Goal: Information Seeking & Learning: Learn about a topic

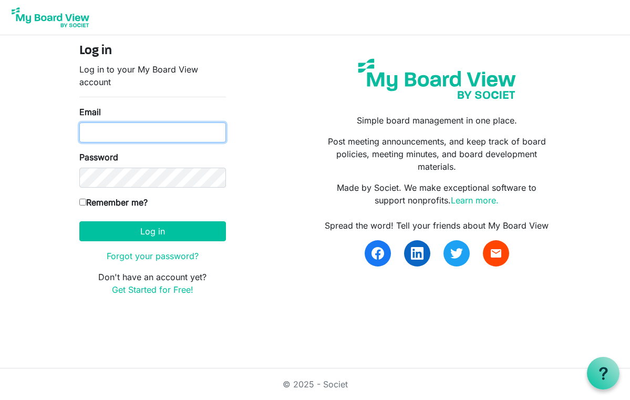
type input "[EMAIL_ADDRESS][DOMAIN_NAME]"
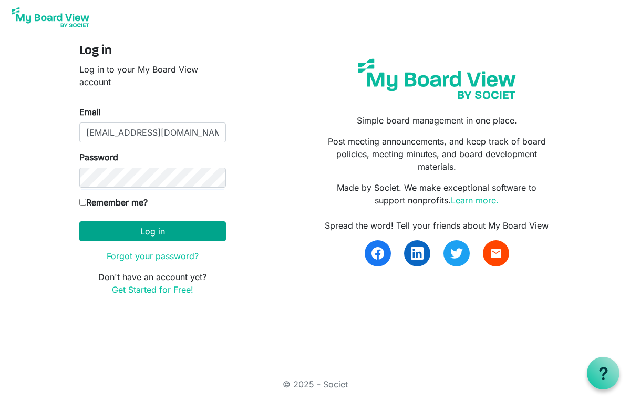
click at [141, 228] on button "Log in" at bounding box center [152, 231] width 147 height 20
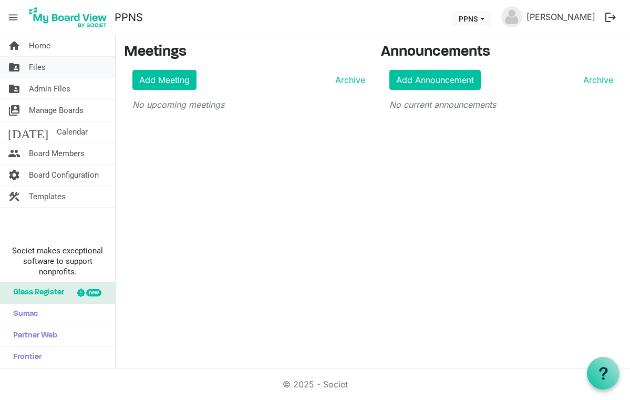
click at [38, 74] on span "Files" at bounding box center [37, 67] width 17 height 21
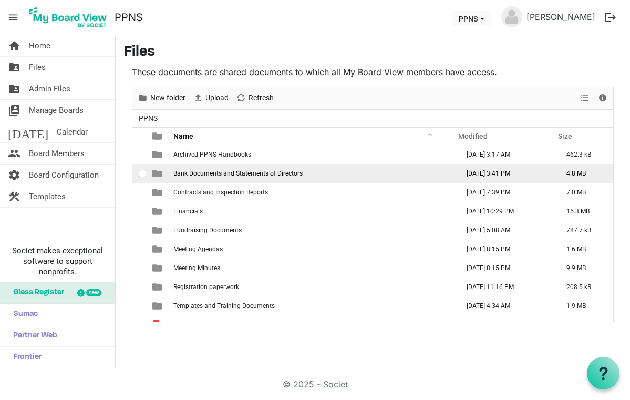
click at [253, 175] on span "Bank Documents and Statements of Directors" at bounding box center [238, 173] width 129 height 7
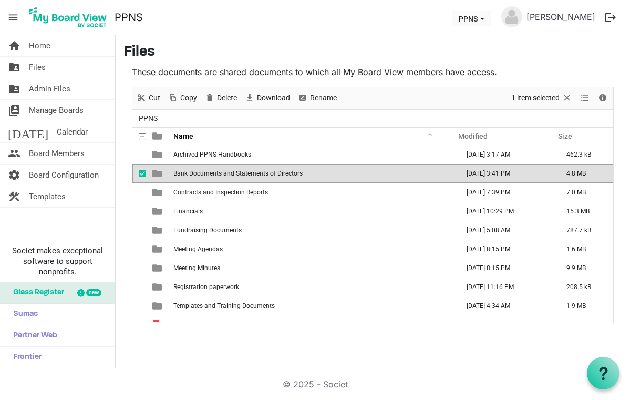
click at [162, 176] on td "is template cell column header type" at bounding box center [158, 173] width 24 height 19
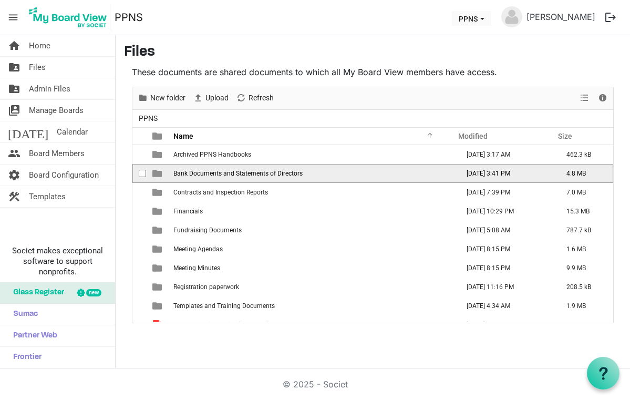
click at [162, 176] on td "is template cell column header type" at bounding box center [158, 173] width 24 height 19
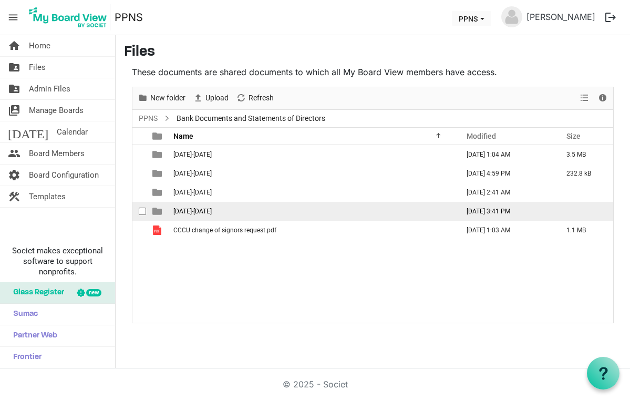
click at [171, 215] on td "2025-2026" at bounding box center [312, 211] width 285 height 19
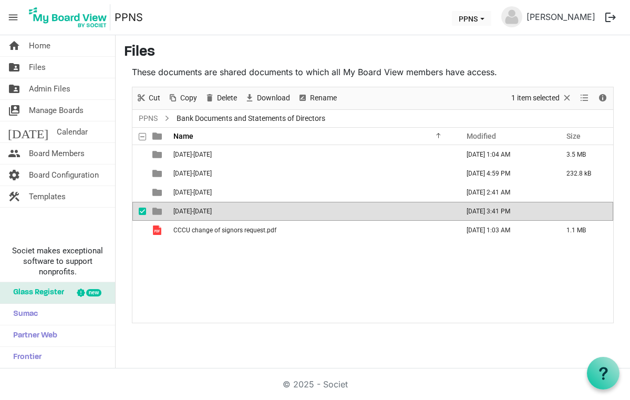
click at [171, 215] on td "[DATE]-[DATE]" at bounding box center [312, 211] width 285 height 19
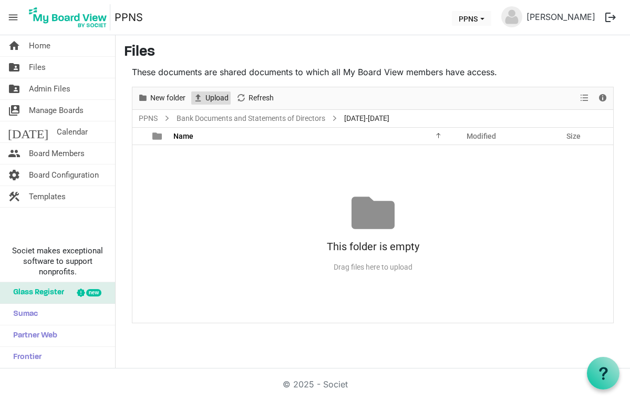
click at [210, 99] on span "Upload" at bounding box center [217, 97] width 25 height 13
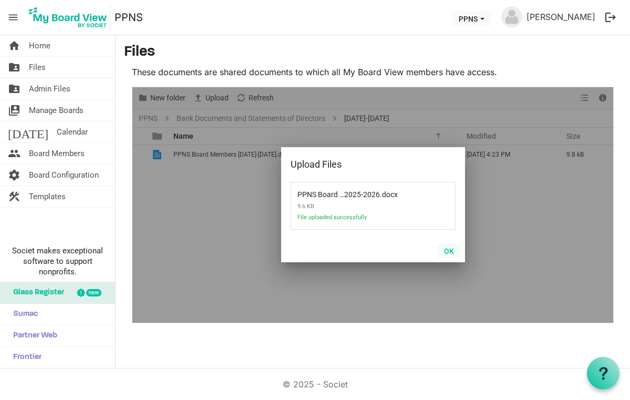
click at [447, 249] on button "OK" at bounding box center [449, 250] width 24 height 15
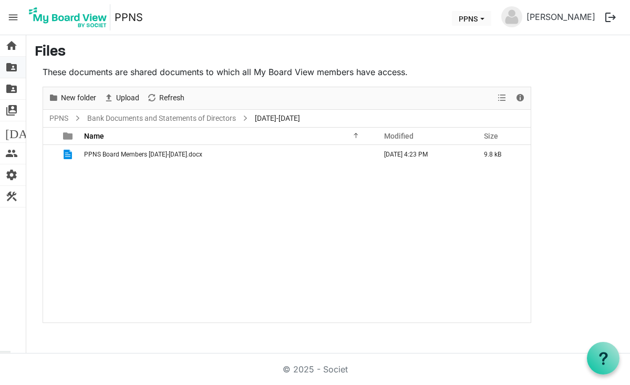
click at [8, 69] on span "folder_shared" at bounding box center [11, 67] width 13 height 21
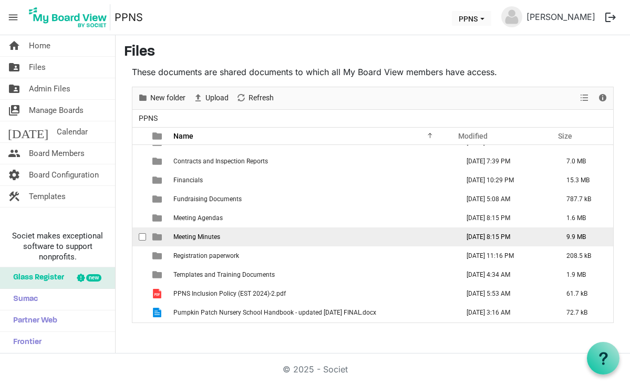
scroll to position [31, 0]
click at [157, 238] on span "is template cell column header type" at bounding box center [156, 236] width 9 height 9
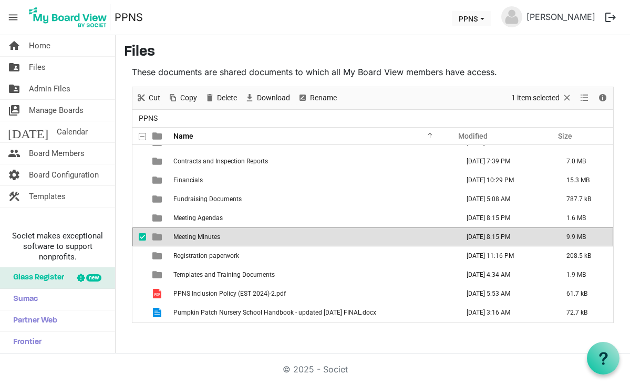
click at [157, 238] on span "is template cell column header type" at bounding box center [156, 236] width 9 height 9
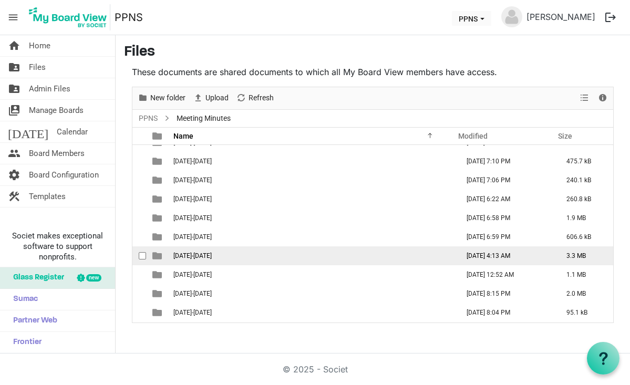
scroll to position [0, 0]
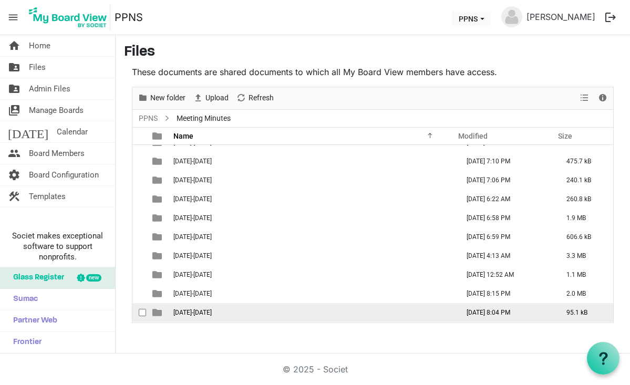
click at [157, 314] on span "is template cell column header type" at bounding box center [156, 312] width 9 height 9
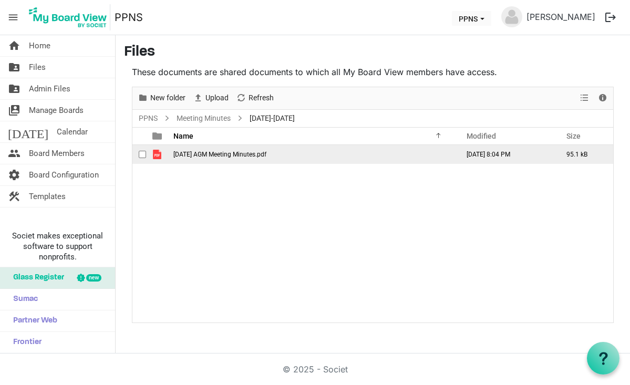
click at [159, 157] on span "is template cell column header type" at bounding box center [156, 154] width 9 height 9
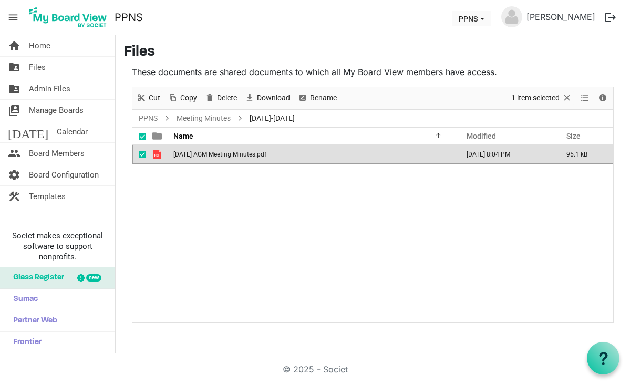
click at [159, 157] on span "is template cell column header type" at bounding box center [156, 154] width 9 height 9
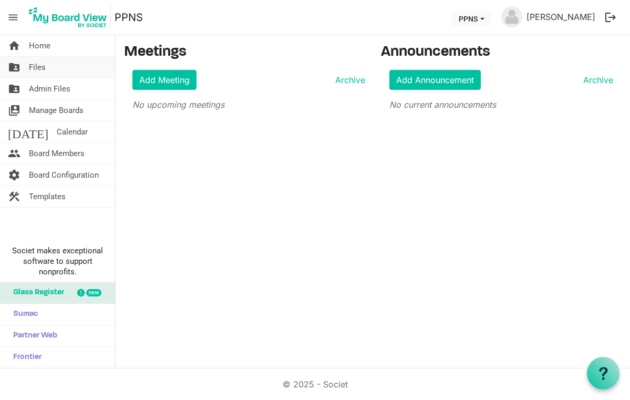
click at [35, 67] on span "Files" at bounding box center [37, 67] width 17 height 21
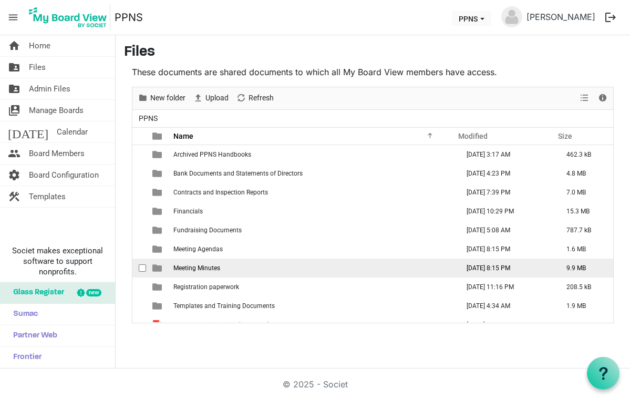
click at [202, 267] on span "Meeting Minutes" at bounding box center [197, 267] width 47 height 7
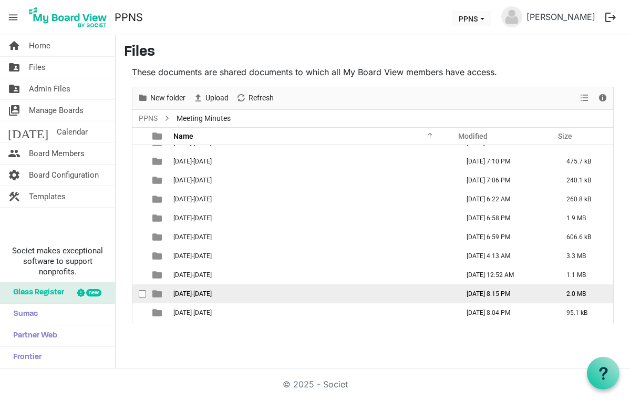
scroll to position [12, 0]
click at [159, 295] on span "is template cell column header type" at bounding box center [156, 293] width 9 height 9
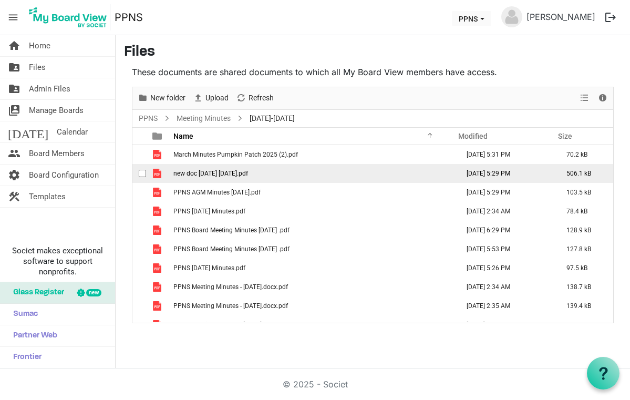
scroll to position [0, 0]
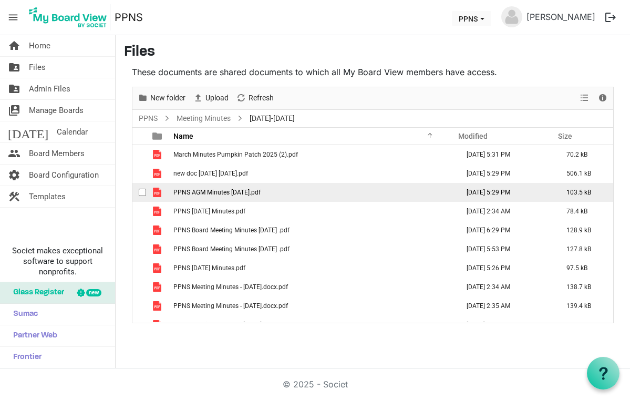
click at [162, 195] on td "is template cell column header type" at bounding box center [158, 192] width 24 height 19
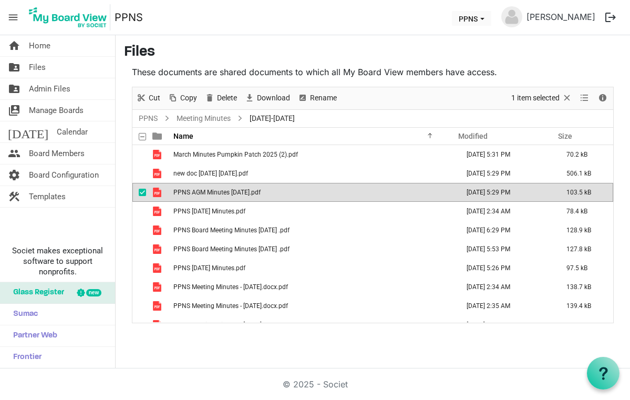
click at [162, 195] on td "is template cell column header type" at bounding box center [158, 192] width 24 height 19
click at [206, 117] on link "Meeting Minutes" at bounding box center [204, 118] width 58 height 13
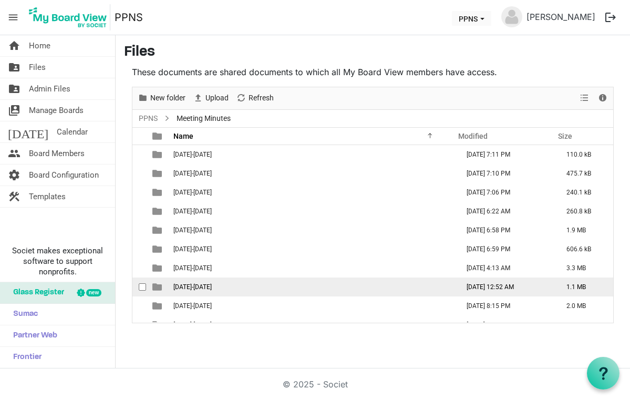
click at [190, 289] on span "[DATE]-[DATE]" at bounding box center [193, 286] width 38 height 7
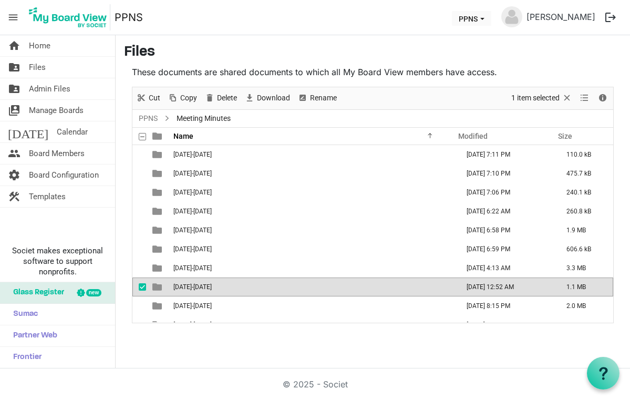
click at [190, 289] on span "[DATE]-[DATE]" at bounding box center [193, 286] width 38 height 7
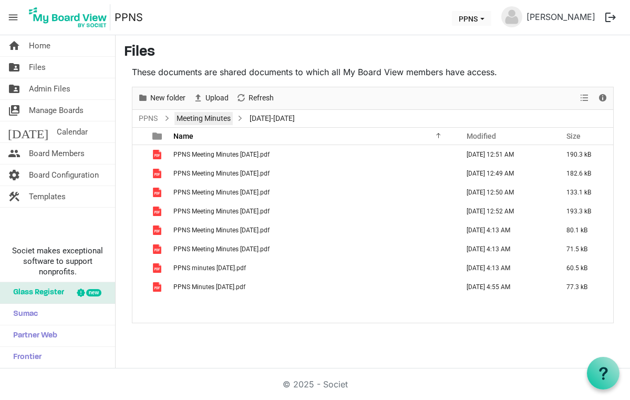
click at [212, 114] on link "Meeting Minutes" at bounding box center [204, 118] width 58 height 13
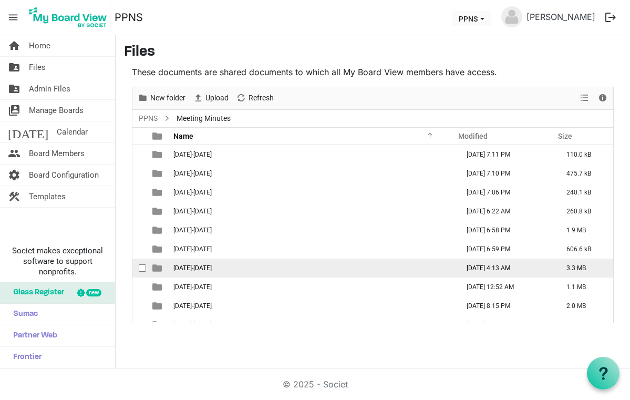
click at [190, 269] on span "2022-2023" at bounding box center [193, 267] width 38 height 7
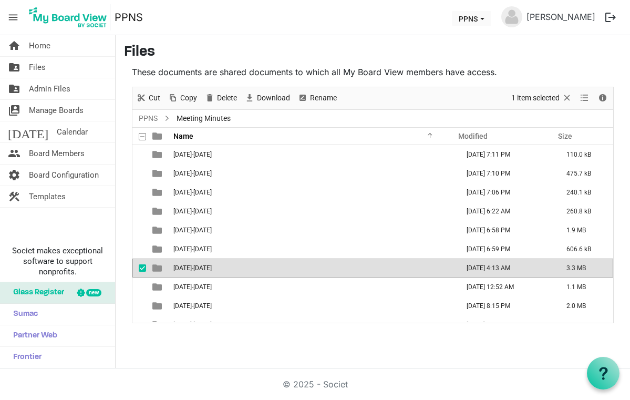
click at [190, 269] on span "2022-2023" at bounding box center [193, 267] width 38 height 7
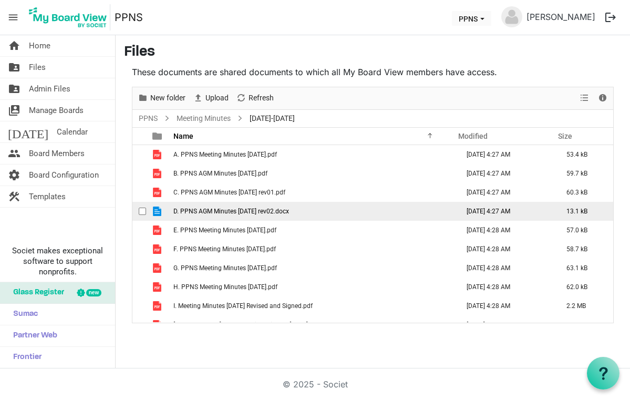
click at [191, 213] on span "D. PPNS AGM Minutes September 15 2022 rev02.docx" at bounding box center [232, 211] width 116 height 7
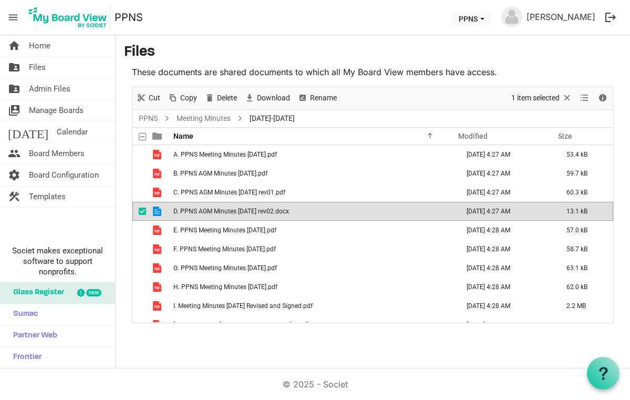
click at [191, 213] on span "D. PPNS AGM Minutes September 15 2022 rev02.docx" at bounding box center [232, 211] width 116 height 7
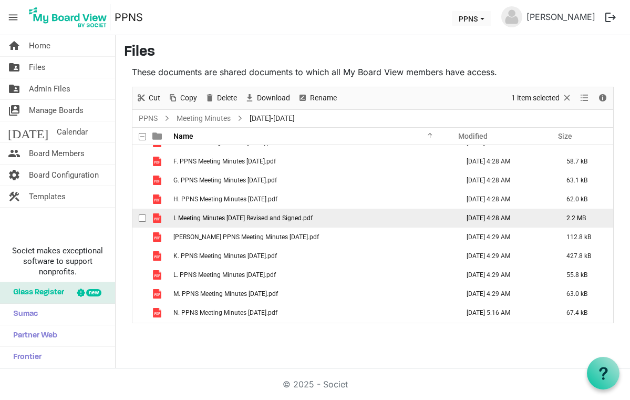
click at [215, 216] on span "I. Meeting Minutes Jan 2023 Revised and Signed.pdf" at bounding box center [243, 218] width 139 height 7
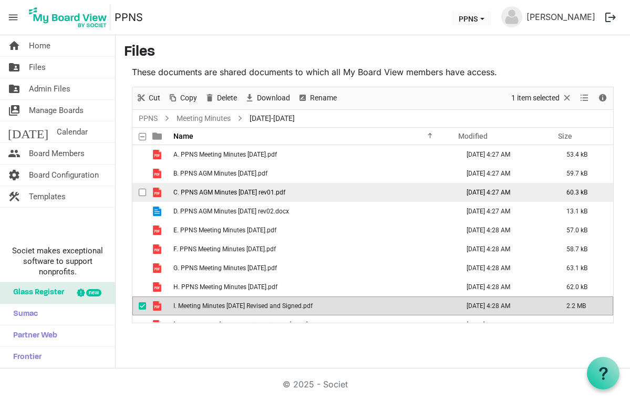
click at [220, 195] on span "C. PPNS AGM Minutes September 15 2022 rev01.pdf" at bounding box center [230, 192] width 112 height 7
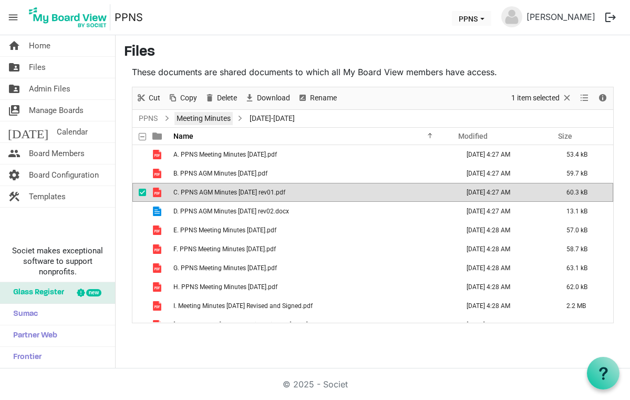
click at [219, 119] on link "Meeting Minutes" at bounding box center [204, 118] width 58 height 13
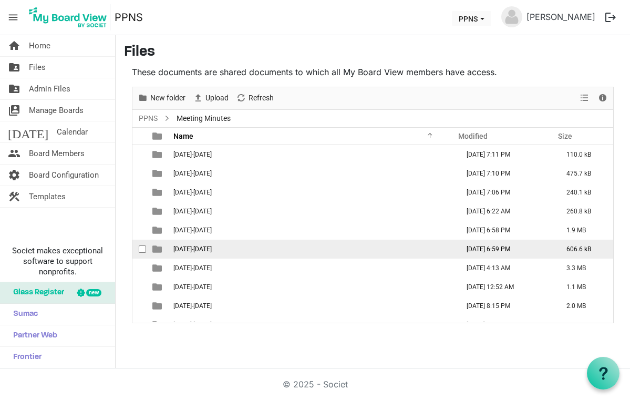
click at [190, 247] on span "2021-2022" at bounding box center [193, 249] width 38 height 7
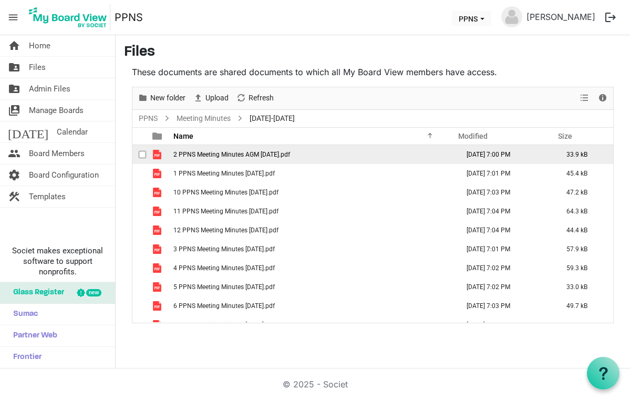
click at [239, 155] on span "2 PPNS Meeting Minutes AGM September 16 2021.pdf" at bounding box center [232, 154] width 117 height 7
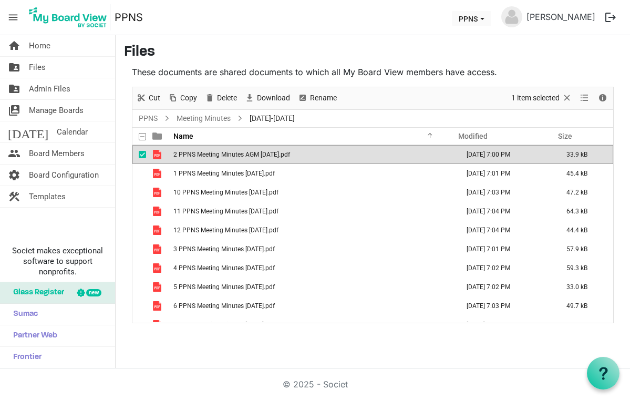
click at [239, 155] on span "2 PPNS Meeting Minutes AGM September 16 2021.pdf" at bounding box center [232, 154] width 117 height 7
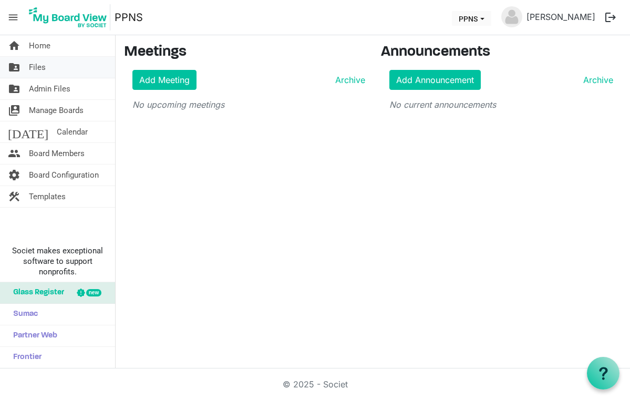
click at [34, 65] on span "Files" at bounding box center [37, 67] width 17 height 21
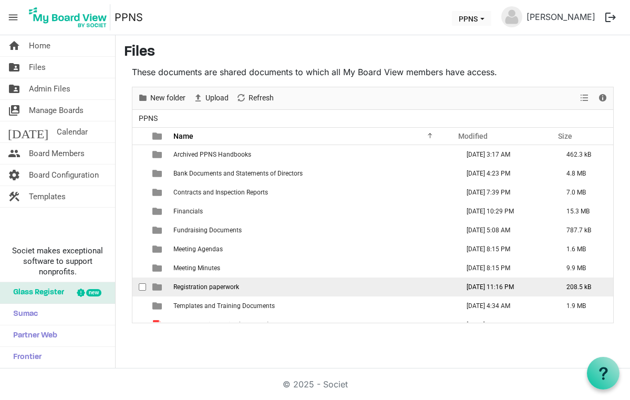
click at [227, 289] on span "Registration paperwork" at bounding box center [207, 286] width 66 height 7
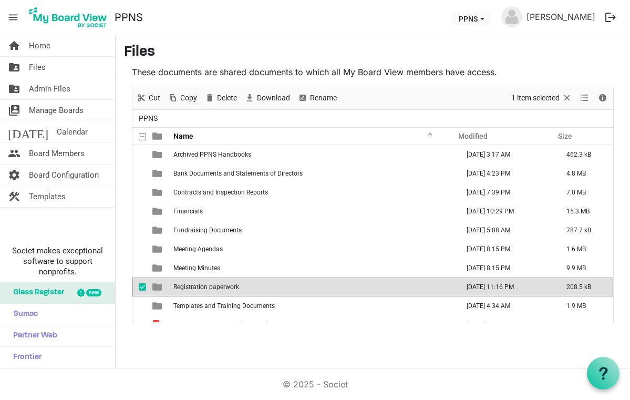
click at [227, 289] on span "Registration paperwork" at bounding box center [207, 286] width 66 height 7
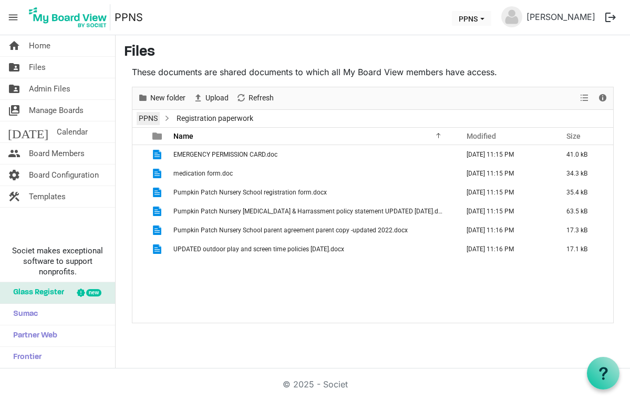
click at [154, 120] on link "PPNS" at bounding box center [148, 118] width 23 height 13
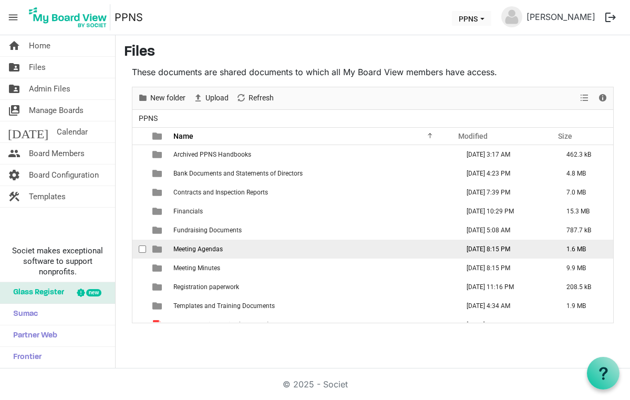
click at [210, 251] on span "Meeting Agendas" at bounding box center [198, 249] width 49 height 7
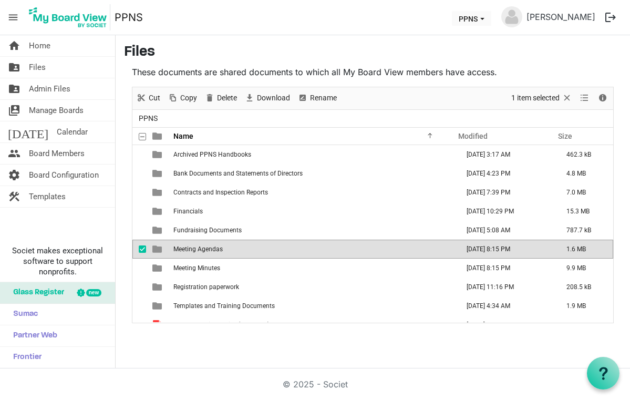
click at [210, 251] on span "Meeting Agendas" at bounding box center [198, 249] width 49 height 7
